Goal: Information Seeking & Learning: Learn about a topic

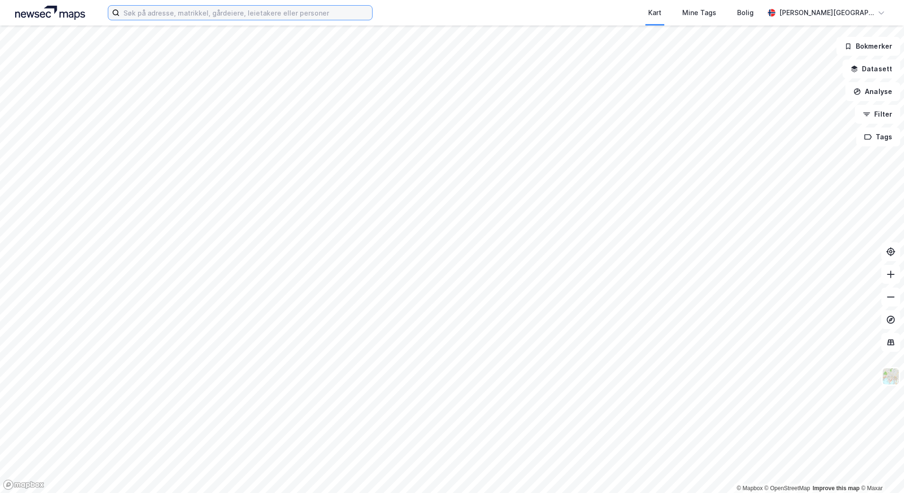
click at [168, 14] on input at bounding box center [246, 13] width 252 height 14
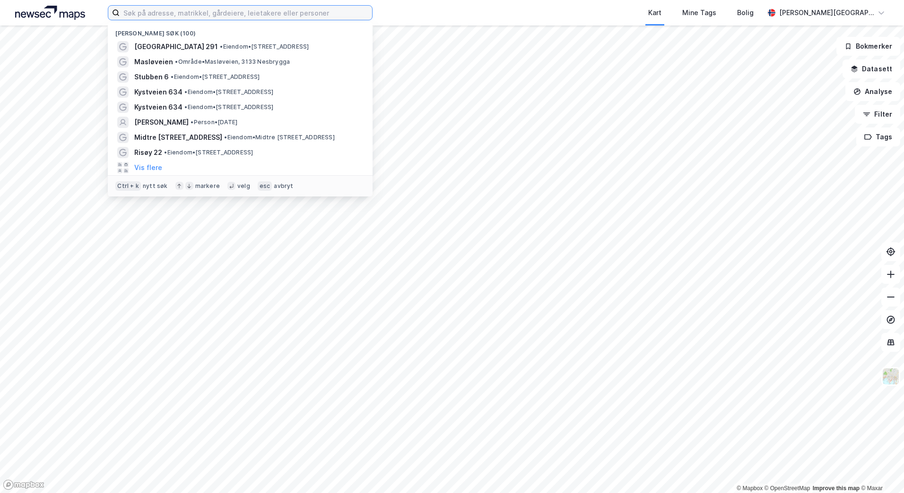
paste input "[PERSON_NAME]"
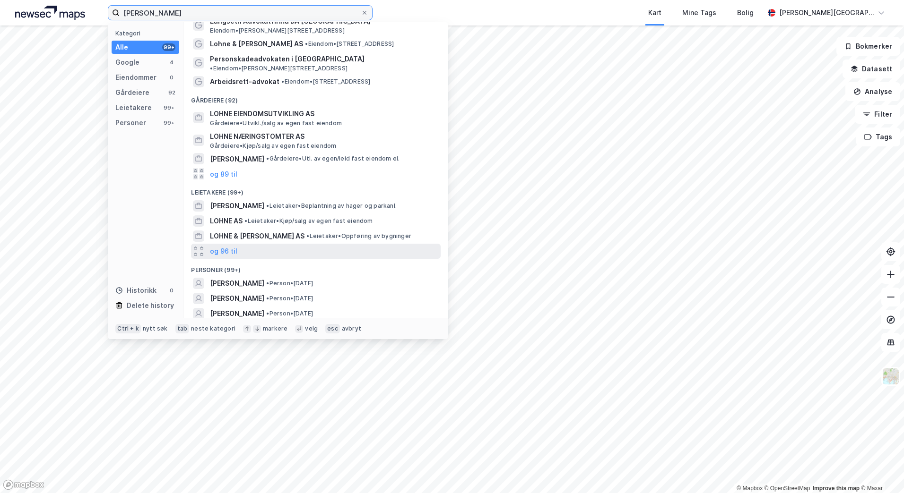
scroll to position [36, 0]
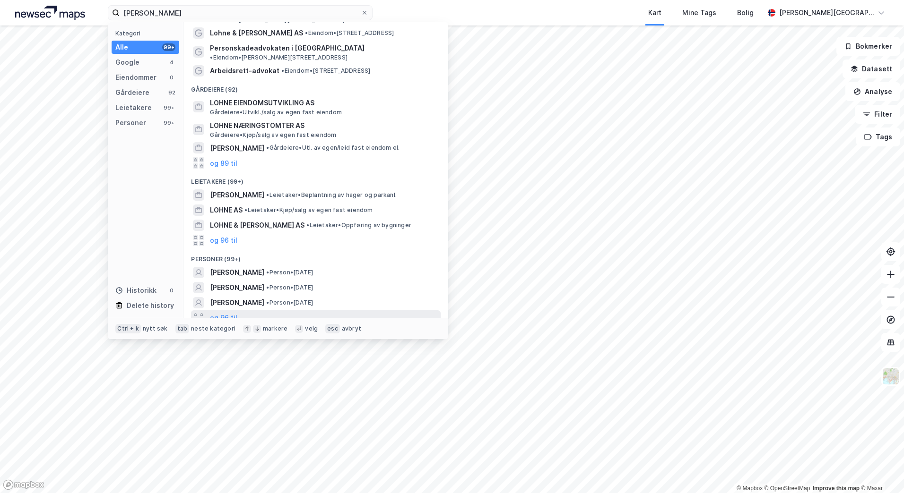
click at [219, 310] on div "og 96 til" at bounding box center [316, 317] width 250 height 15
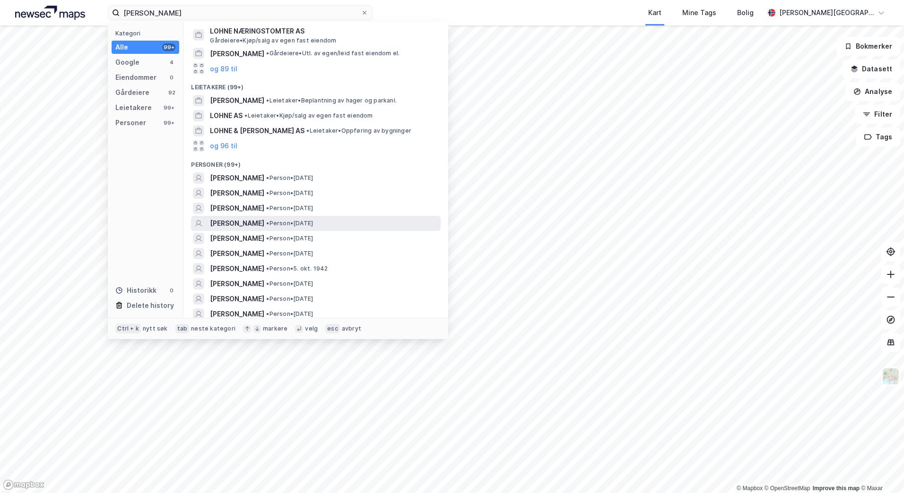
scroll to position [178, 0]
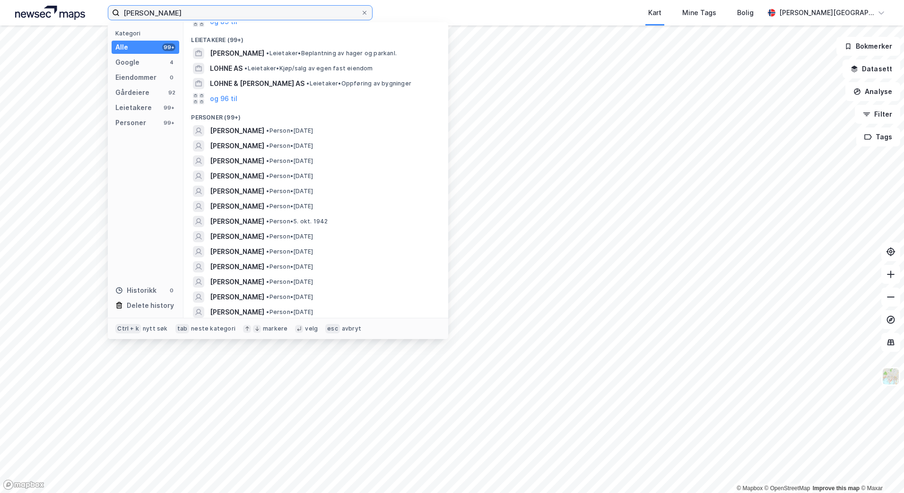
click at [303, 10] on input "[PERSON_NAME]" at bounding box center [240, 13] width 241 height 14
paste input "[PERSON_NAME]"
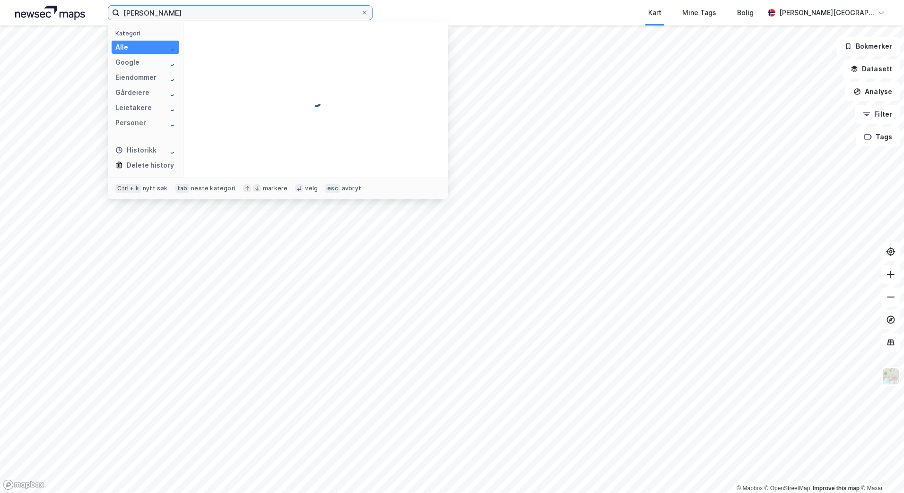
scroll to position [0, 0]
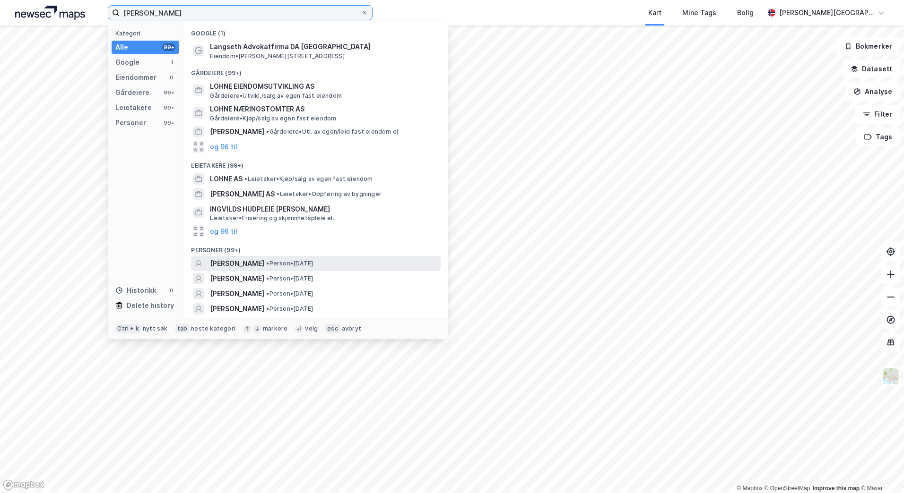
type input "[PERSON_NAME]"
click at [264, 260] on span "[PERSON_NAME]" at bounding box center [237, 263] width 54 height 11
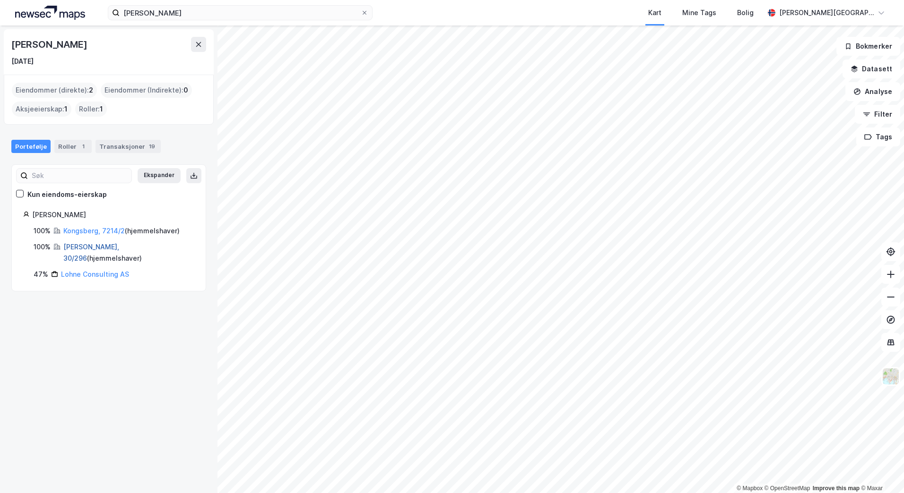
click at [100, 249] on link "[PERSON_NAME], 30/296" at bounding box center [91, 252] width 56 height 19
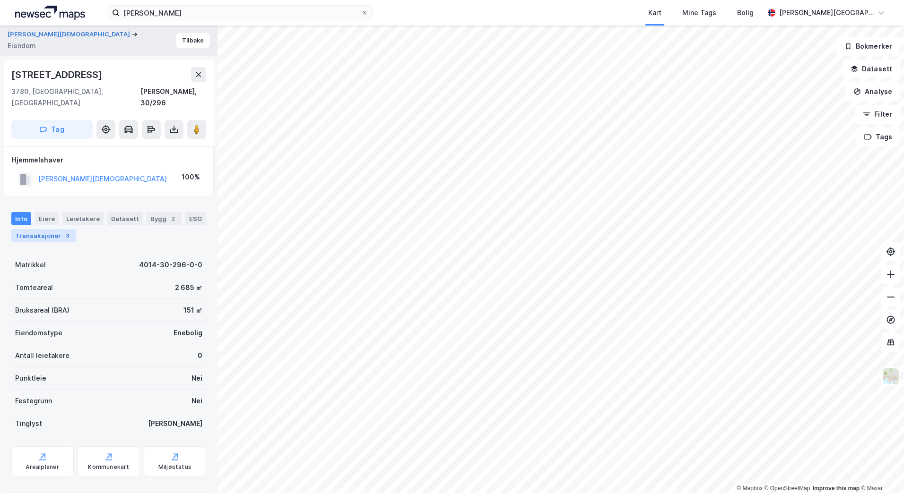
click at [55, 229] on div "Transaksjoner 3" at bounding box center [43, 235] width 65 height 13
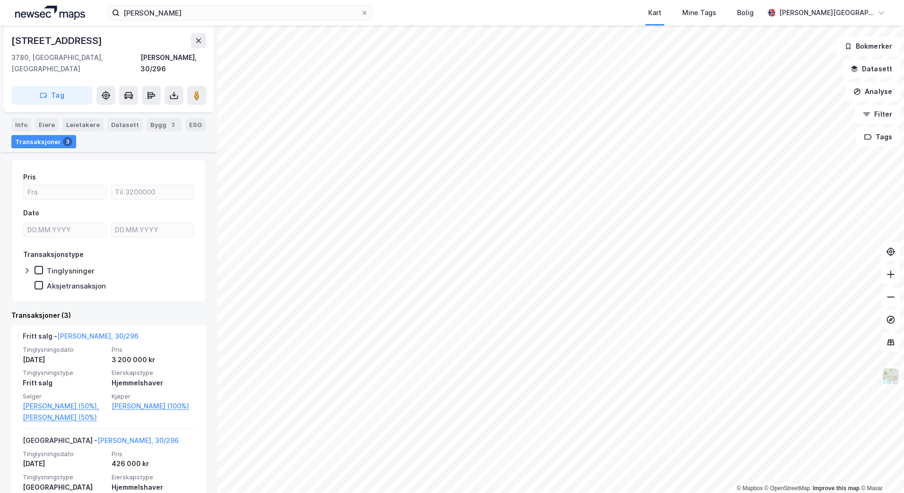
scroll to position [95, 0]
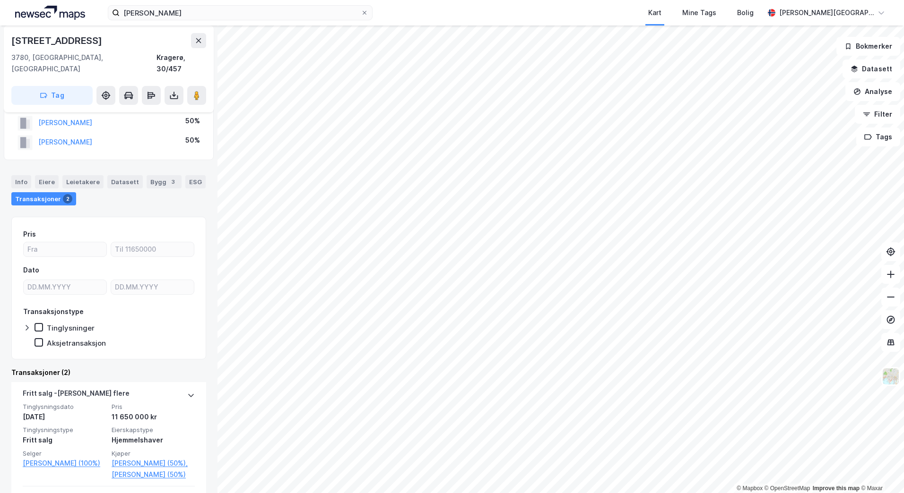
scroll to position [47, 0]
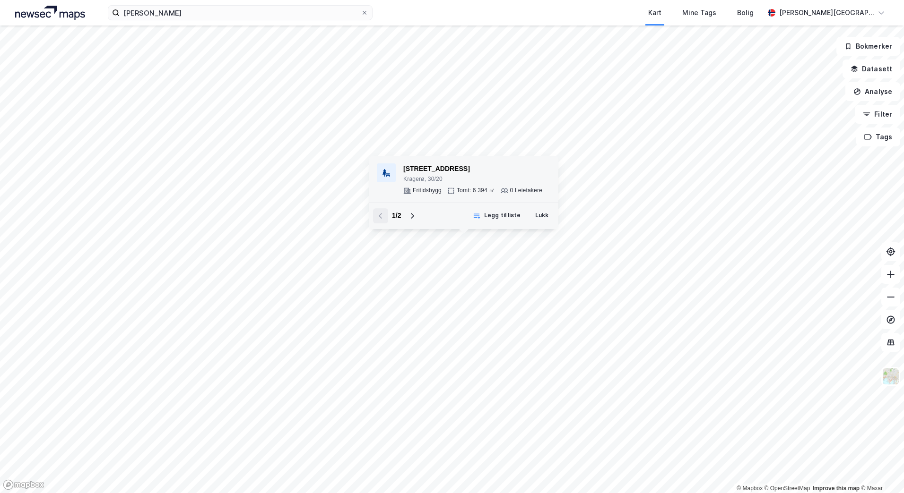
click at [470, 177] on div "Kragerø, 30/20" at bounding box center [472, 180] width 139 height 8
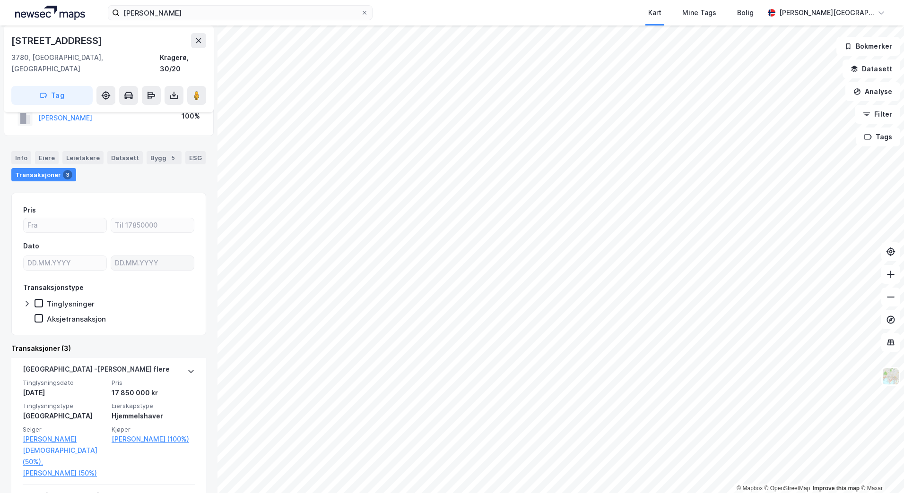
scroll to position [47, 0]
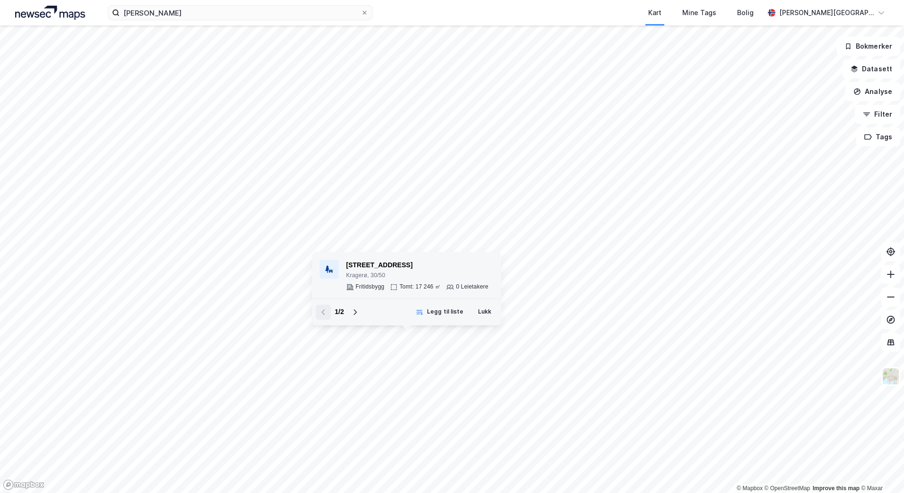
click at [445, 267] on div "[STREET_ADDRESS]" at bounding box center [417, 265] width 142 height 11
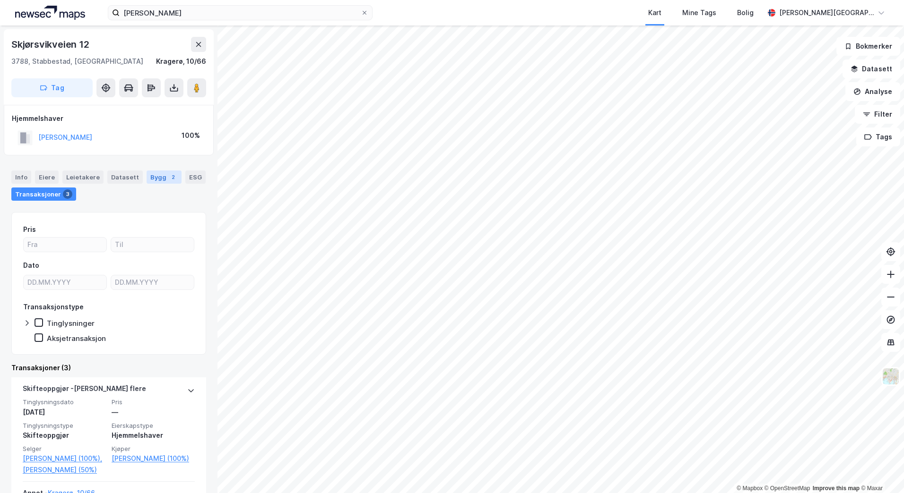
click at [147, 174] on div "Bygg 2" at bounding box center [163, 177] width 35 height 13
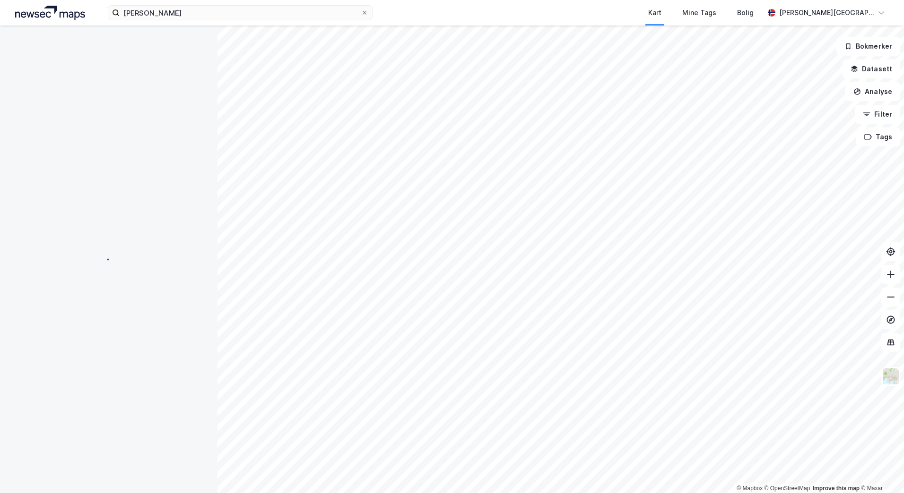
scroll to position [0, 0]
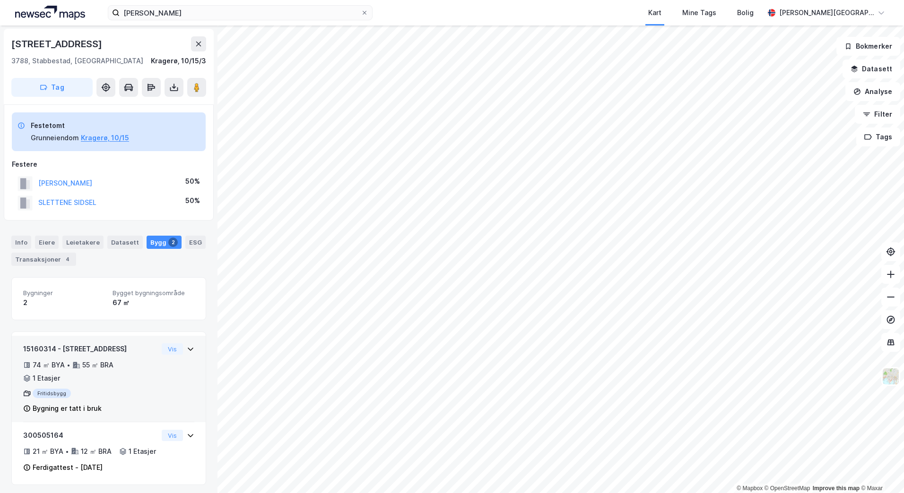
scroll to position [17, 0]
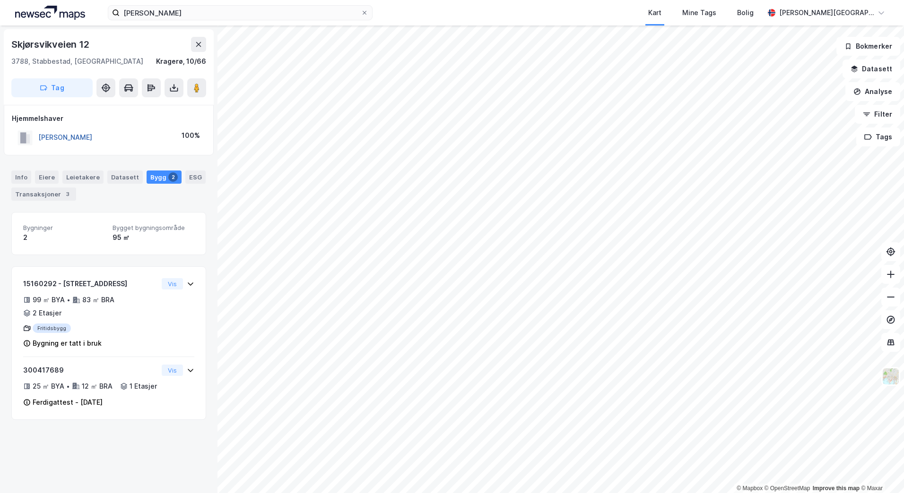
click at [0, 0] on button "[PERSON_NAME]" at bounding box center [0, 0] width 0 height 0
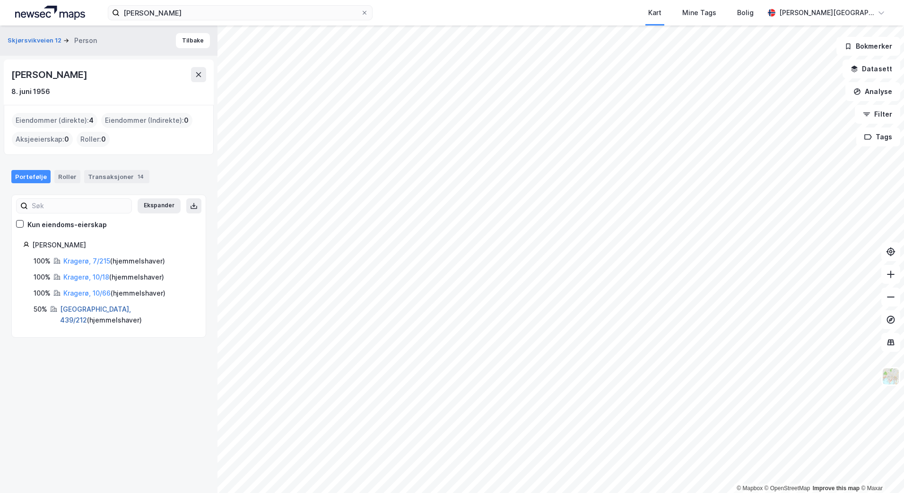
click at [108, 306] on link "[GEOGRAPHIC_DATA], 439/212" at bounding box center [95, 314] width 71 height 19
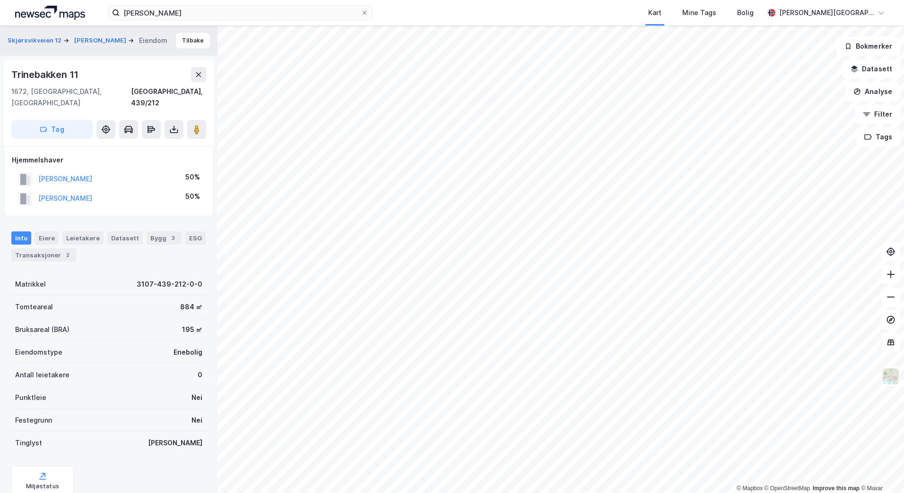
scroll to position [17, 0]
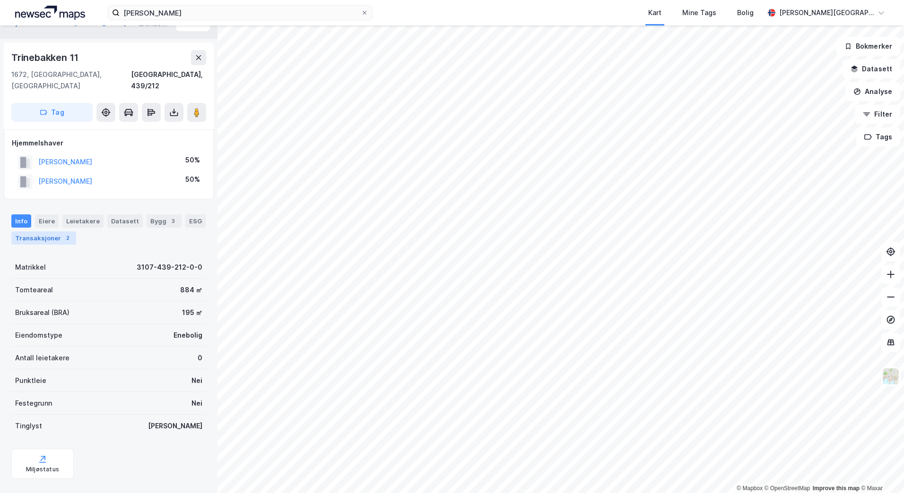
click at [63, 233] on div "2" at bounding box center [67, 237] width 9 height 9
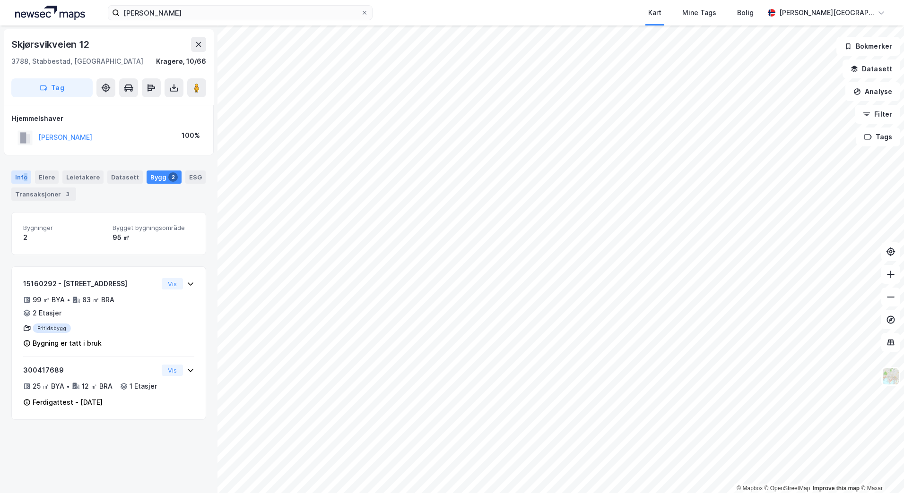
click at [25, 173] on div "Info" at bounding box center [21, 177] width 20 height 13
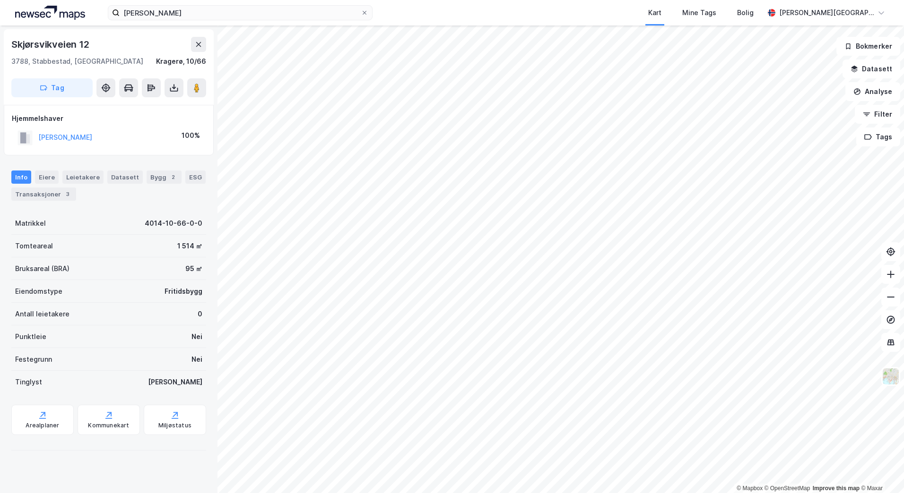
click at [69, 43] on div "Skjørsvikveien 12" at bounding box center [51, 44] width 80 height 15
copy div "Skjørsvikveien 12"
click at [63, 197] on div "3" at bounding box center [67, 193] width 9 height 9
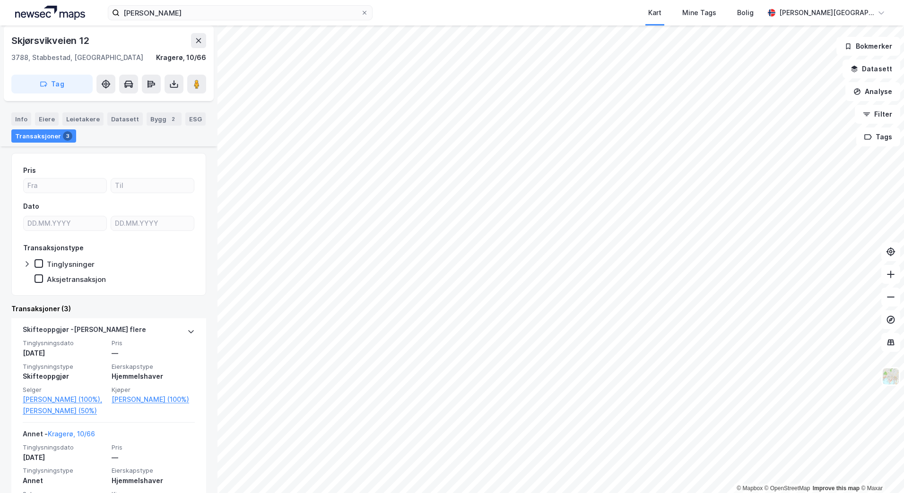
scroll to position [208, 0]
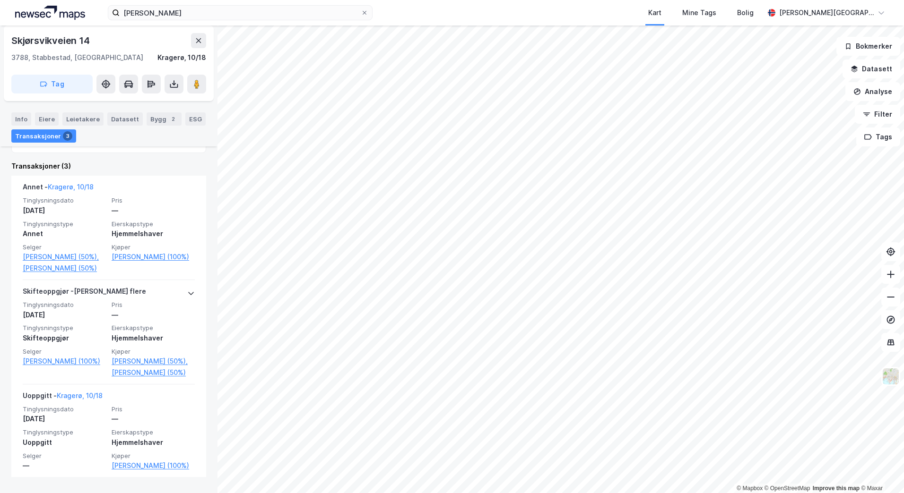
scroll to position [208, 0]
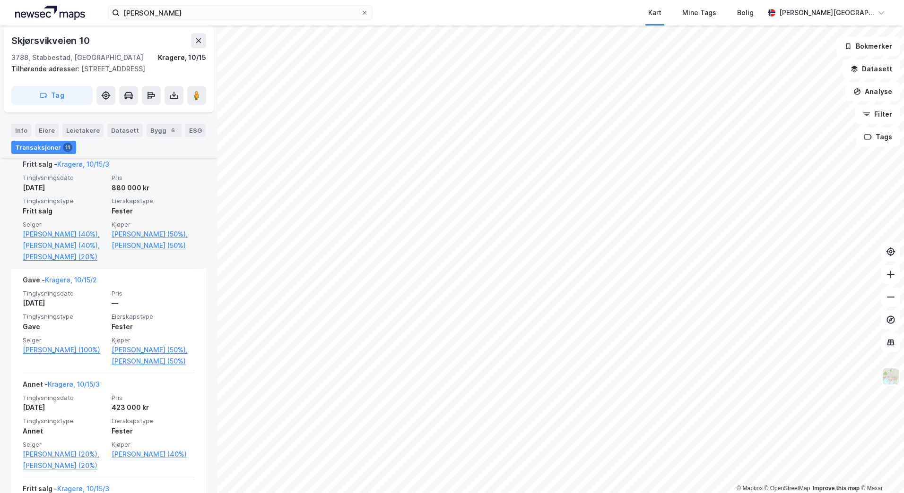
scroll to position [236, 0]
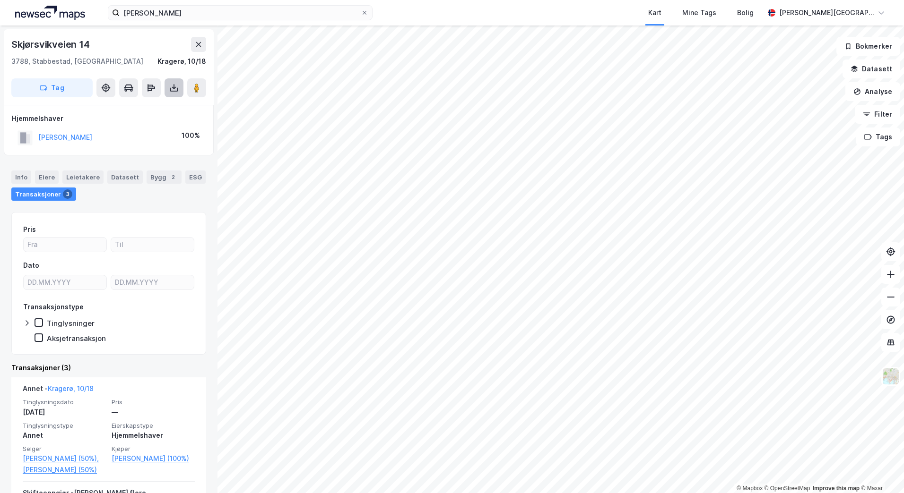
click at [177, 86] on icon at bounding box center [173, 87] width 9 height 9
click at [154, 112] on div "Last ned grunnbok" at bounding box center [133, 106] width 101 height 15
click at [174, 82] on button at bounding box center [173, 87] width 19 height 19
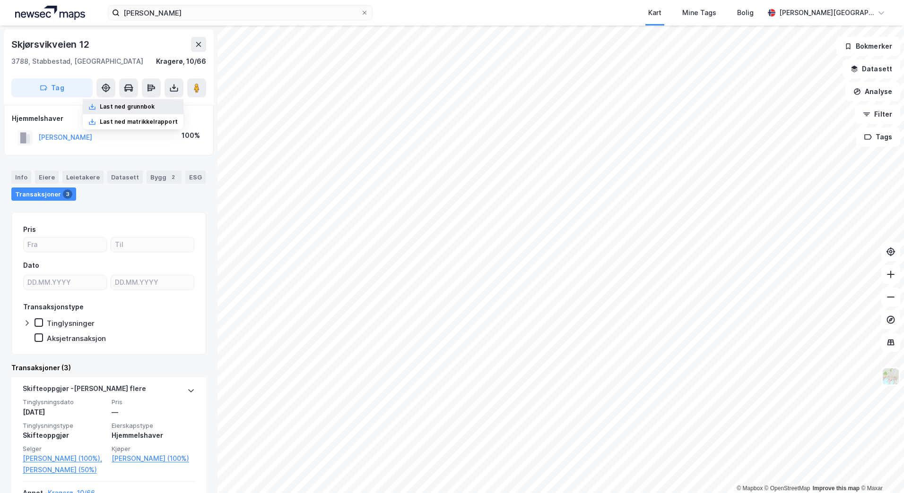
click at [163, 108] on div "Last ned grunnbok" at bounding box center [133, 106] width 101 height 15
click at [24, 178] on div "Info" at bounding box center [21, 177] width 20 height 13
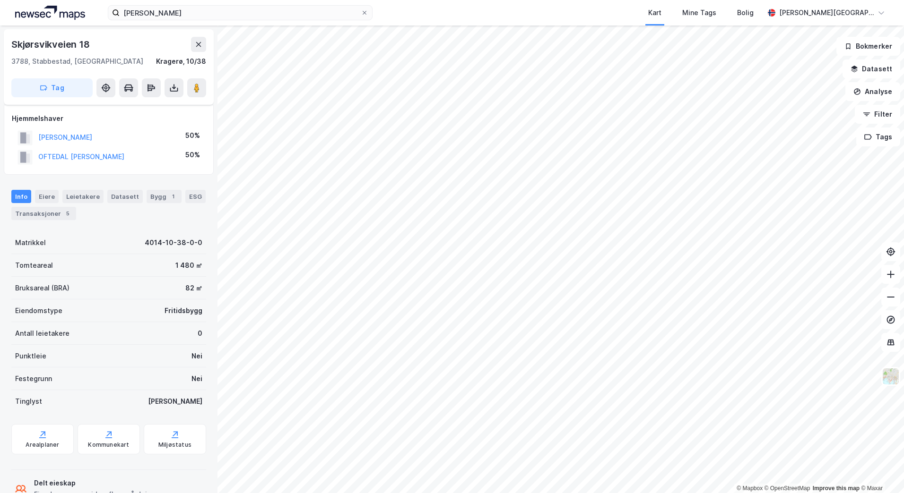
scroll to position [30, 0]
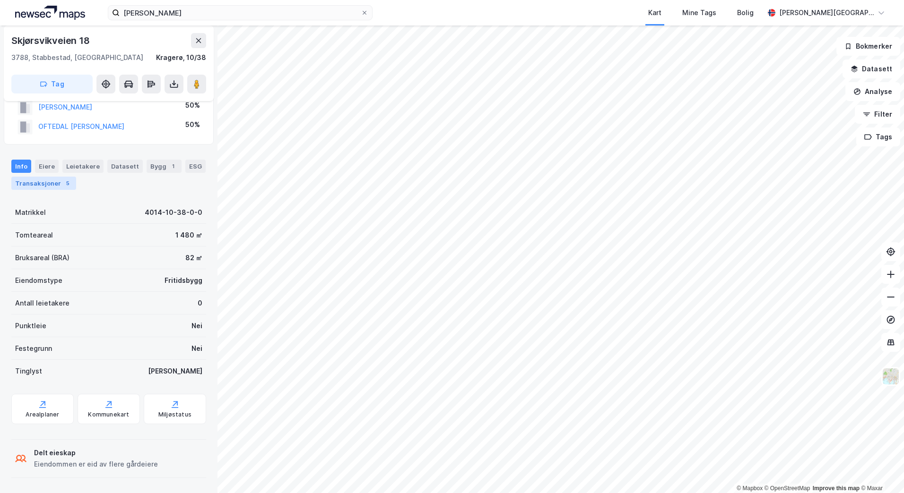
click at [63, 184] on div "5" at bounding box center [67, 183] width 9 height 9
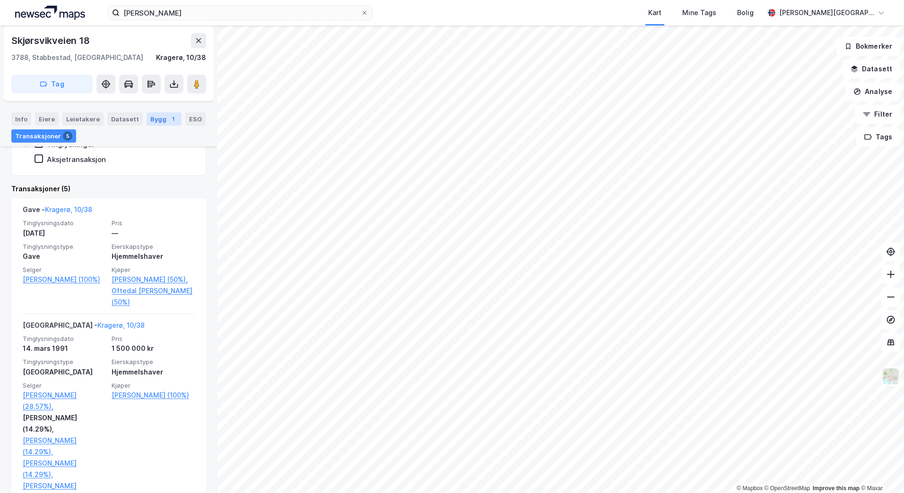
scroll to position [47, 0]
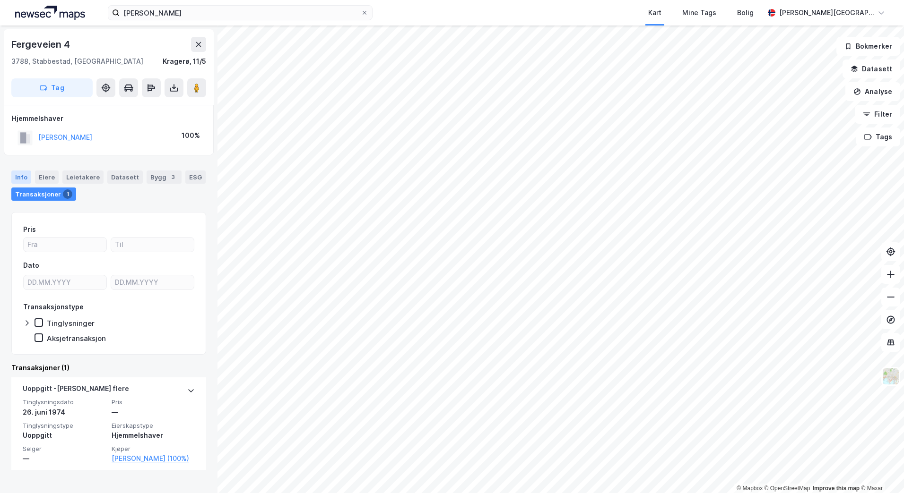
click at [21, 180] on div "Info" at bounding box center [21, 177] width 20 height 13
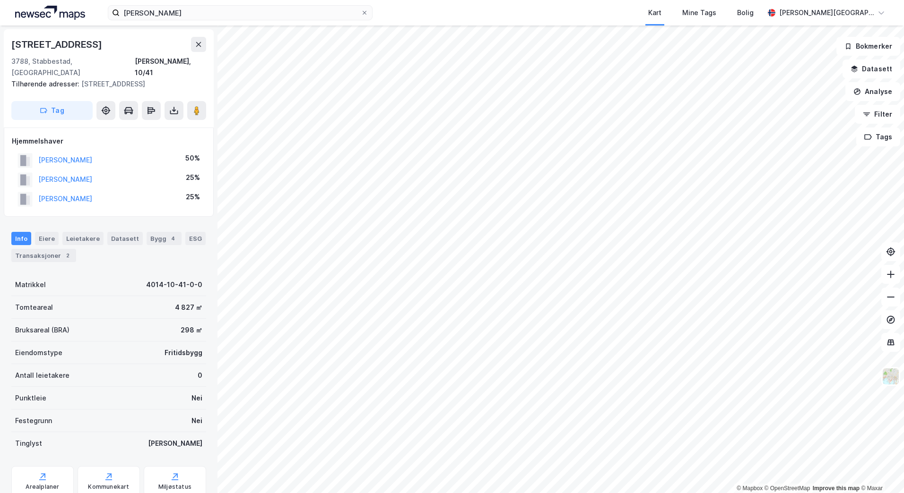
scroll to position [0, 0]
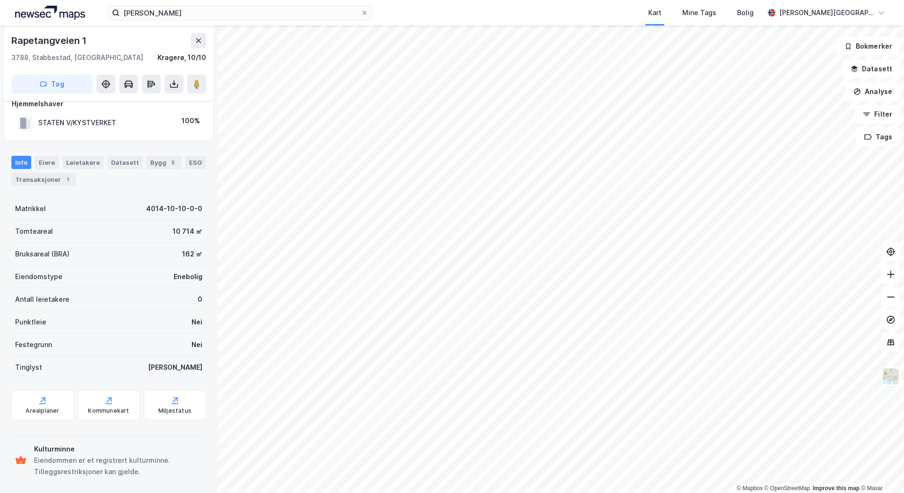
scroll to position [22, 0]
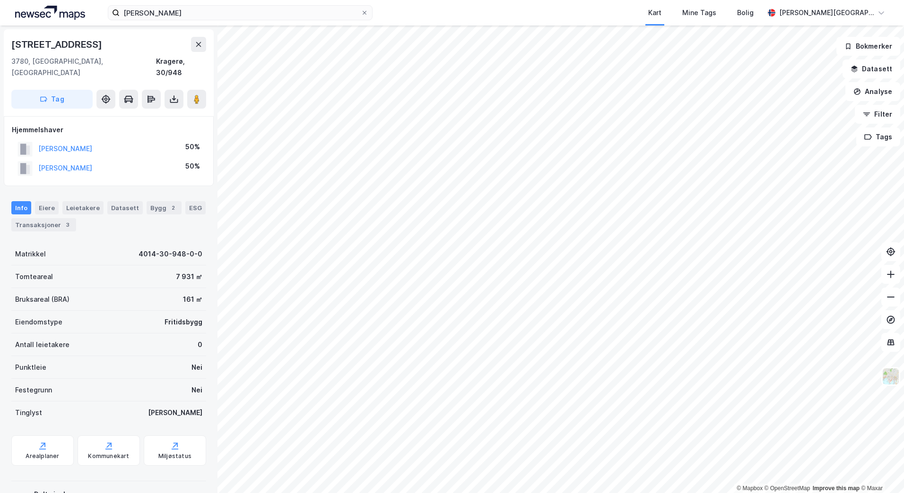
scroll to position [0, 0]
click at [62, 218] on div "Transaksjoner 3" at bounding box center [43, 224] width 65 height 13
